Goal: Task Accomplishment & Management: Use online tool/utility

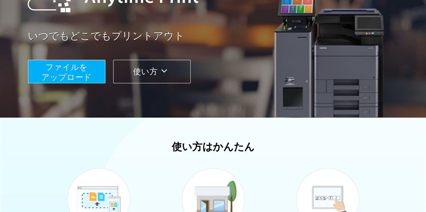
scroll to position [236, 0]
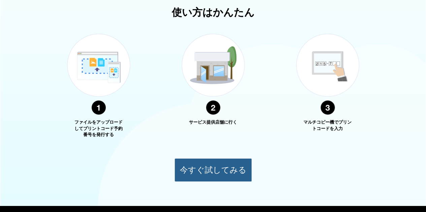
click at [217, 174] on button "今すぐ試してみる" at bounding box center [212, 171] width 77 height 24
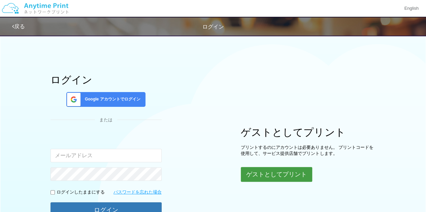
click at [264, 180] on button "ゲストとしてプリント" at bounding box center [276, 174] width 71 height 15
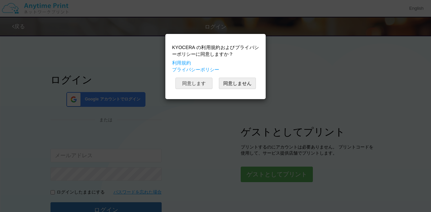
click at [195, 82] on button "同意します" at bounding box center [193, 83] width 37 height 11
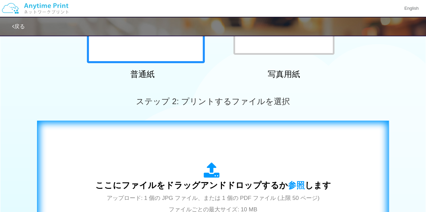
scroll to position [202, 0]
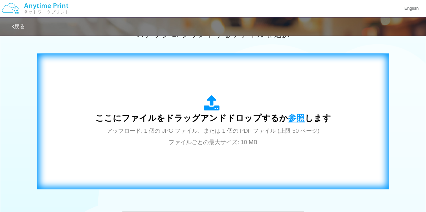
click at [288, 119] on span "参照" at bounding box center [296, 117] width 17 height 9
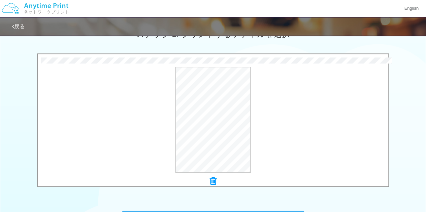
click at [213, 181] on icon at bounding box center [213, 181] width 7 height 9
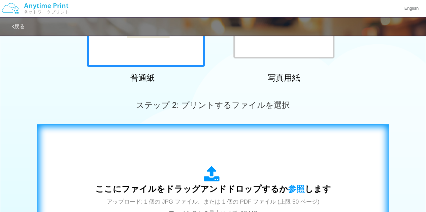
scroll to position [165, 0]
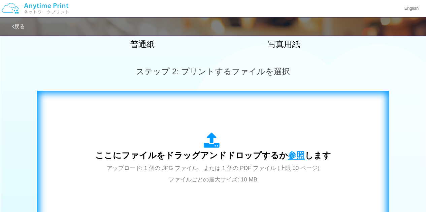
click at [289, 151] on span "参照" at bounding box center [296, 155] width 17 height 9
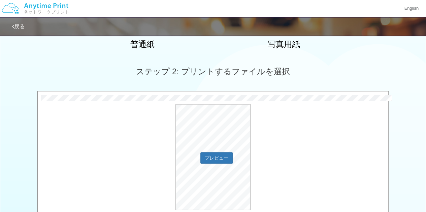
scroll to position [198, 0]
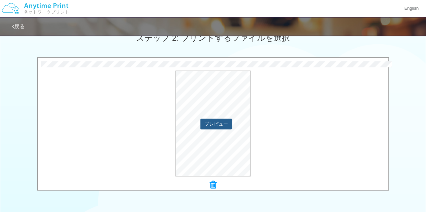
click at [214, 123] on button "プレビュー" at bounding box center [216, 124] width 32 height 11
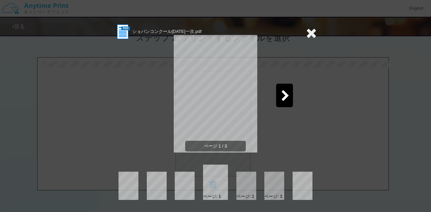
click at [281, 97] on icon at bounding box center [285, 97] width 8 height 12
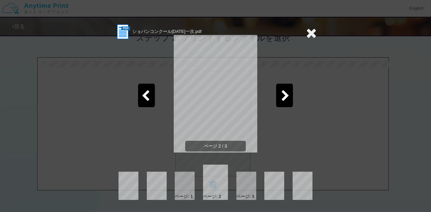
click at [281, 97] on icon at bounding box center [285, 97] width 8 height 12
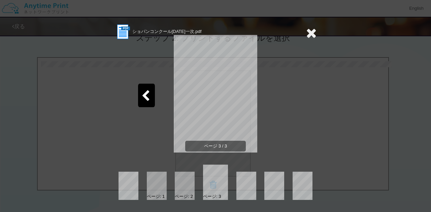
click at [311, 34] on icon at bounding box center [311, 32] width 10 height 13
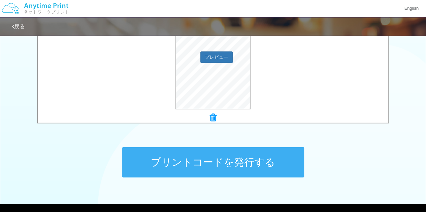
scroll to position [299, 0]
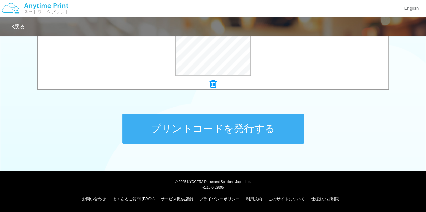
click at [230, 132] on button "プリントコードを発行する" at bounding box center [213, 129] width 182 height 30
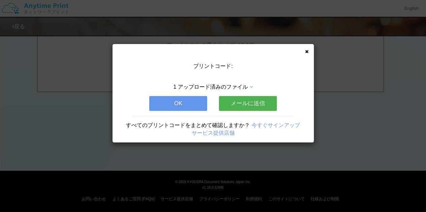
scroll to position [0, 0]
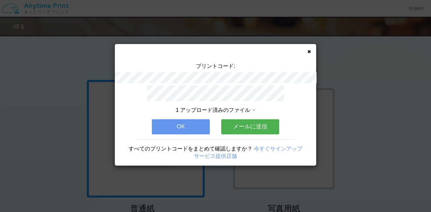
click at [169, 124] on button "OK" at bounding box center [181, 126] width 58 height 15
